Goal: Task Accomplishment & Management: Manage account settings

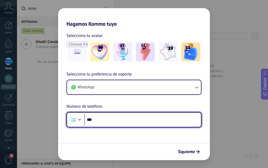
click at [108, 119] on input "***" at bounding box center [142, 119] width 117 height 12
type input "**********"
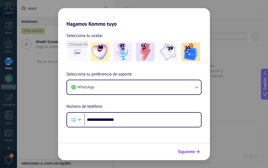
click at [190, 151] on span "Siguiente" at bounding box center [186, 151] width 17 height 4
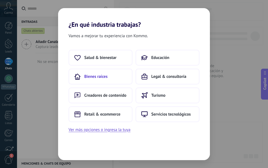
click at [102, 77] on span "Bienes raíces" at bounding box center [95, 76] width 23 height 5
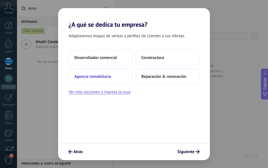
click at [100, 76] on span "Agencia inmobiliaria" at bounding box center [92, 76] width 37 height 5
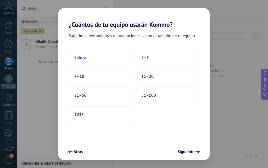
click at [81, 59] on span "Solo yo" at bounding box center [80, 57] width 13 height 5
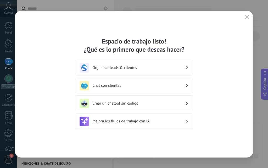
click at [133, 68] on h3 "Organizar leads & clientes" at bounding box center [138, 67] width 93 height 5
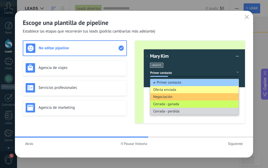
click at [235, 142] on span "Siguiente" at bounding box center [235, 143] width 15 height 4
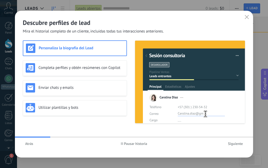
click at [235, 142] on span "Siguiente" at bounding box center [235, 143] width 15 height 4
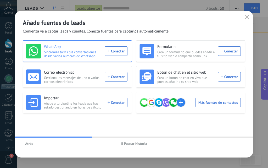
click at [113, 52] on div "WhatsApp Sincroniza todas tus conversaciones desde varios números de WhatsApp. …" at bounding box center [76, 51] width 101 height 15
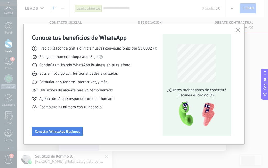
click at [58, 135] on button "Conectar WhatsApp Business" at bounding box center [57, 130] width 51 height 9
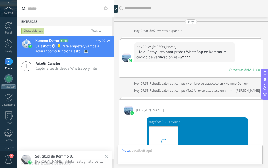
scroll to position [215, 0]
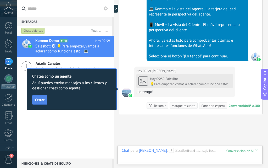
click at [39, 100] on span "Cerrar" at bounding box center [39, 100] width 9 height 4
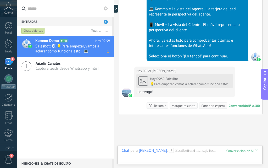
scroll to position [291, 0]
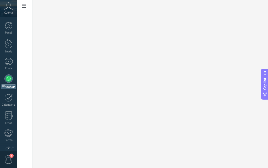
click at [8, 8] on icon at bounding box center [8, 6] width 9 height 8
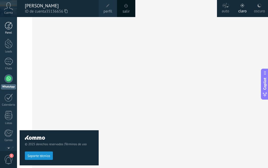
click at [5, 27] on div at bounding box center [9, 26] width 8 height 8
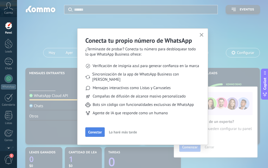
click at [96, 130] on span "Conectar" at bounding box center [95, 132] width 14 height 4
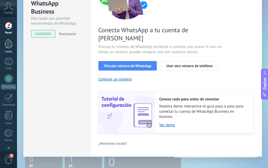
click at [9, 44] on div at bounding box center [9, 44] width 8 height 10
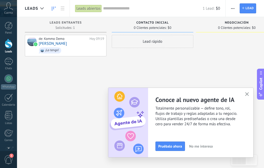
click at [246, 93] on icon "button" at bounding box center [247, 94] width 4 height 4
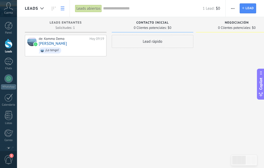
click at [63, 8] on icon at bounding box center [63, 9] width 4 height 4
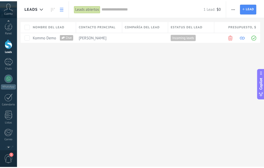
scroll to position [50, 0]
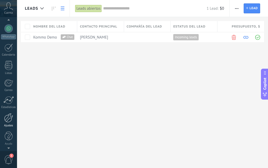
click at [9, 122] on div at bounding box center [8, 117] width 9 height 9
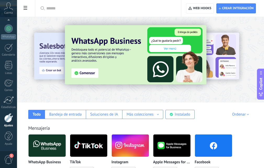
click at [84, 8] on input "text" at bounding box center [109, 8] width 127 height 5
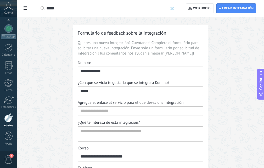
type input "*****"
click at [172, 8] on span at bounding box center [171, 8] width 3 height 3
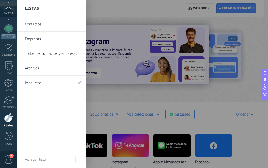
click at [42, 28] on link "Contactos" at bounding box center [53, 24] width 56 height 15
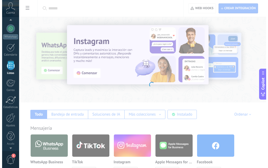
scroll to position [32, 0]
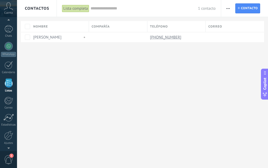
click at [226, 8] on use "button" at bounding box center [227, 8] width 3 height 1
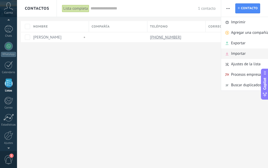
click at [238, 56] on span "Importar" at bounding box center [238, 53] width 15 height 10
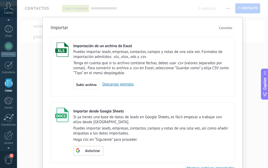
click at [224, 28] on span "Cancelar" at bounding box center [225, 27] width 13 height 5
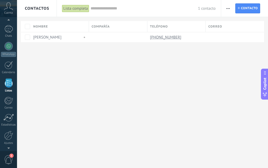
scroll to position [39, 0]
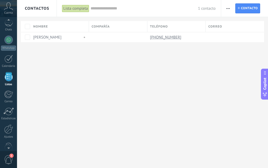
click at [9, 160] on span "1" at bounding box center [8, 159] width 9 height 9
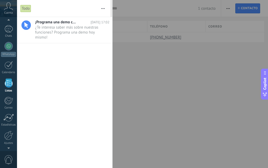
scroll to position [22, 0]
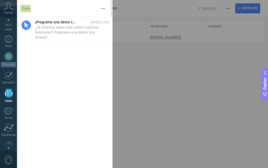
click at [7, 9] on icon at bounding box center [8, 6] width 9 height 8
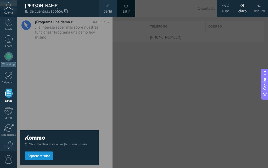
click at [146, 84] on div at bounding box center [151, 84] width 268 height 168
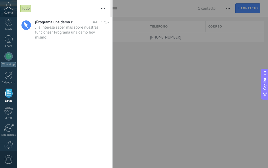
scroll to position [32, 0]
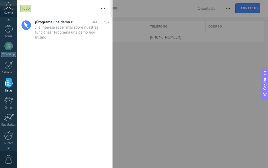
click at [7, 82] on div at bounding box center [9, 82] width 8 height 9
